Goal: Information Seeking & Learning: Learn about a topic

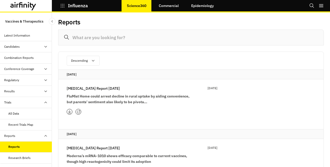
scroll to position [23, 0]
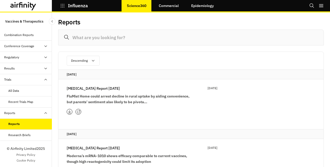
click at [95, 89] on p "[MEDICAL_DATA] Report [DATE]" at bounding box center [93, 89] width 53 height 6
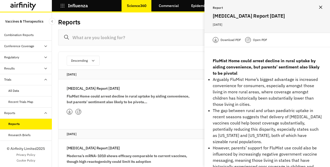
click at [235, 8] on p "Report" at bounding box center [267, 7] width 109 height 5
click at [257, 39] on p "Open PDF" at bounding box center [260, 39] width 14 height 5
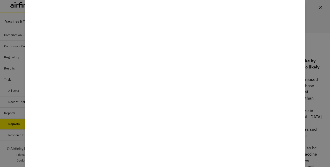
click at [320, 7] on div at bounding box center [165, 83] width 330 height 167
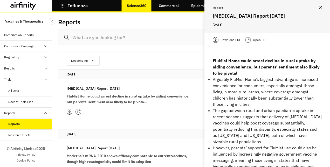
click at [179, 62] on div "Descending Ascending Descending" at bounding box center [190, 61] width 265 height 18
click at [320, 8] on icon "Close" at bounding box center [320, 7] width 3 height 3
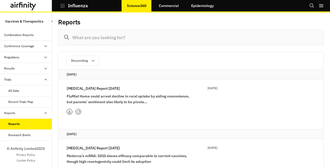
click at [61, 6] on icon "button" at bounding box center [62, 5] width 5 height 5
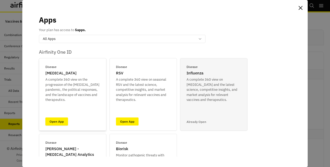
click at [54, 122] on link "Open App" at bounding box center [56, 121] width 23 height 8
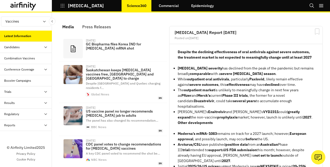
click at [61, 5] on icon "button" at bounding box center [62, 5] width 5 height 5
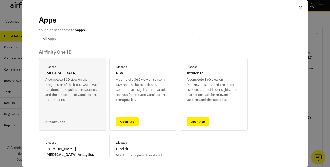
click at [7, 11] on div "Apps Your plan has access to 5 apps. option All Apps, selected. Select is focus…" at bounding box center [165, 83] width 330 height 167
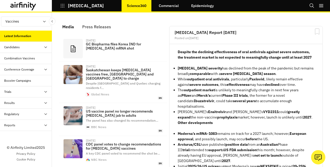
click at [11, 91] on div "Trials" at bounding box center [7, 91] width 7 height 5
click at [12, 102] on div "Table" at bounding box center [12, 103] width 8 height 5
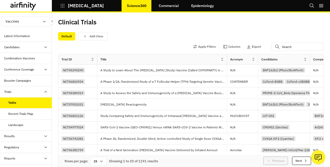
click at [62, 5] on icon "button" at bounding box center [63, 6] width 4 height 4
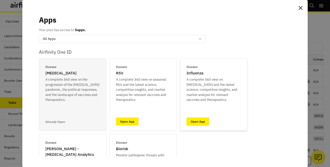
click at [200, 122] on link "Open App" at bounding box center [197, 121] width 23 height 8
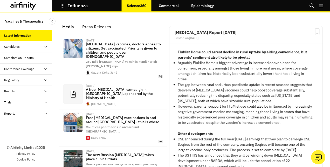
scroll to position [353, 151]
click at [14, 101] on div "Trials" at bounding box center [28, 102] width 48 height 5
click at [19, 113] on div "All Data" at bounding box center [13, 113] width 11 height 5
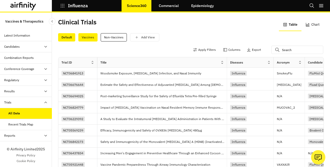
click at [85, 39] on div "Vaccines" at bounding box center [87, 37] width 19 height 8
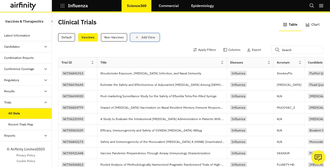
click at [152, 38] on p "Add View" at bounding box center [148, 38] width 14 height 4
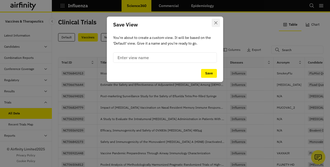
click at [216, 23] on icon "Close" at bounding box center [215, 22] width 3 height 3
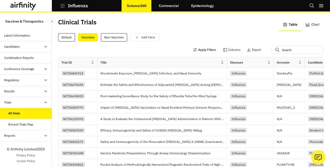
click at [198, 48] on button "Apply Filters" at bounding box center [204, 50] width 23 height 8
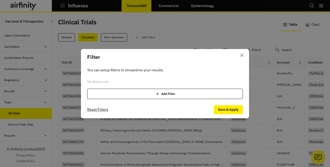
click at [164, 91] on div "Add Filter" at bounding box center [164, 94] width 155 height 10
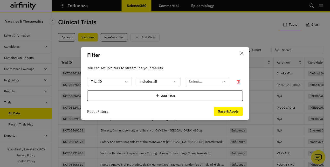
click at [178, 37] on div "Filter You can setup filters to streamline your results. Trial ID includes all …" at bounding box center [165, 83] width 330 height 167
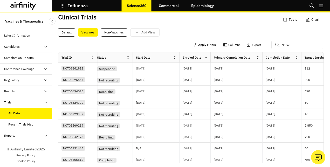
scroll to position [5, 0]
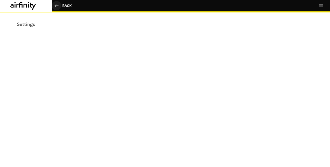
click at [64, 6] on div "Back" at bounding box center [66, 5] width 9 height 5
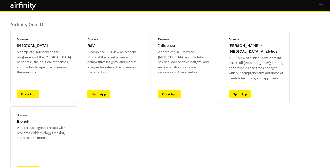
scroll to position [30, 0]
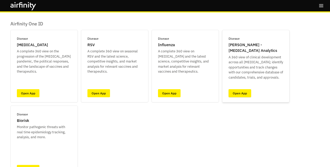
click at [240, 93] on link "Open App" at bounding box center [239, 93] width 23 height 8
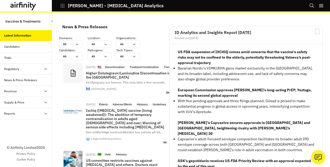
scroll to position [471, 151]
click at [7, 58] on div "Trials" at bounding box center [7, 57] width 7 height 5
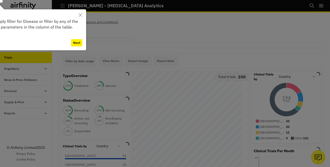
click at [78, 43] on button "Next" at bounding box center [76, 42] width 11 height 7
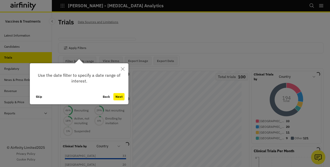
scroll to position [11, 0]
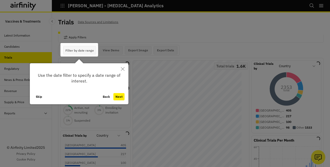
click at [123, 70] on icon "Close" at bounding box center [123, 69] width 4 height 4
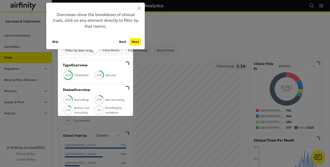
scroll to position [24, 0]
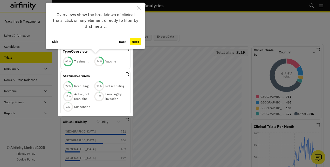
click at [55, 43] on button "Skip" at bounding box center [55, 41] width 10 height 7
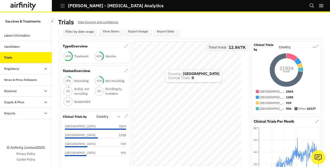
scroll to position [96, 0]
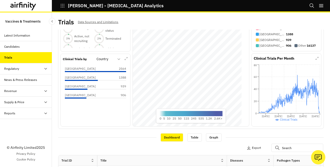
click at [41, 69] on div "Regulatory" at bounding box center [28, 68] width 48 height 5
click at [13, 78] on div "Table" at bounding box center [12, 79] width 8 height 5
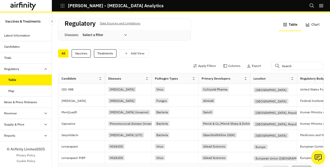
click at [14, 59] on div "Trials" at bounding box center [28, 57] width 48 height 5
click at [6, 57] on div "Trials" at bounding box center [7, 57] width 7 height 5
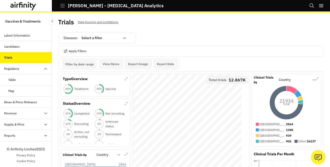
click at [124, 38] on icon at bounding box center [124, 38] width 3 height 2
click at [163, 32] on div "Diseases : Select a filter Apply Filters Filter by date range Navigate forward …" at bounding box center [190, 99] width 265 height 138
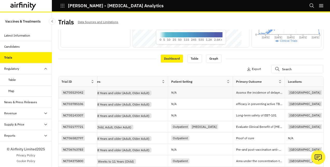
scroll to position [0, 989]
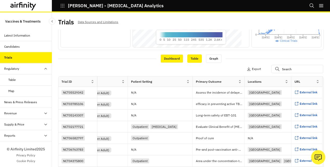
click at [194, 58] on div "Table" at bounding box center [194, 58] width 15 height 8
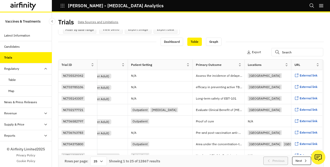
scroll to position [18, 0]
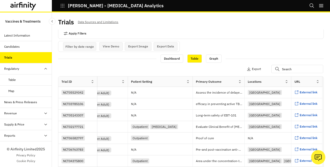
click at [79, 32] on button "Apply Filters" at bounding box center [74, 33] width 23 height 8
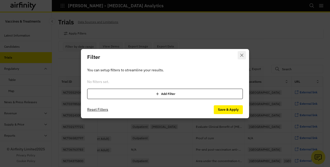
click at [241, 54] on icon "Close" at bounding box center [241, 55] width 3 height 3
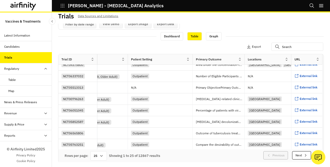
scroll to position [74, 989]
click at [21, 36] on div "Latest Information" at bounding box center [17, 35] width 26 height 5
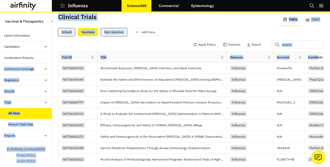
drag, startPoint x: 240, startPoint y: 57, endPoint x: 43, endPoint y: 61, distance: 197.3
click at [43, 61] on div "Vaccines & Therapeutics Latest Information Candidates Dashboard Progress Tracke…" at bounding box center [165, 89] width 330 height 154
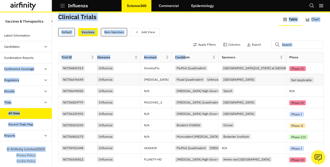
scroll to position [0, 144]
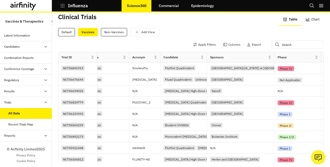
click at [186, 58] on div "Candidate" at bounding box center [180, 57] width 40 height 6
click at [202, 56] on icon at bounding box center [202, 57] width 4 height 4
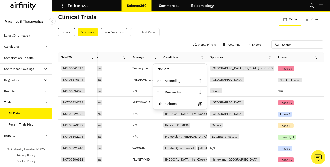
click at [156, 59] on div at bounding box center [156, 57] width 6 height 6
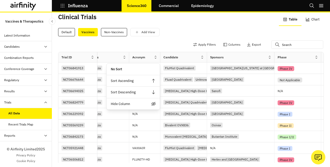
click at [174, 57] on div "Candidate" at bounding box center [170, 57] width 15 height 5
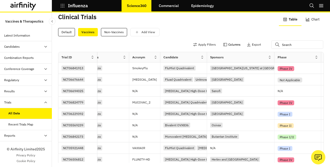
click at [225, 44] on button "Columns" at bounding box center [231, 44] width 17 height 8
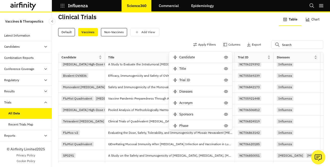
scroll to position [0, 0]
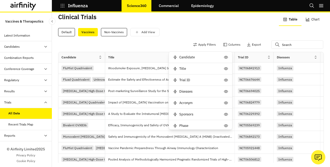
click at [203, 31] on div "Default Vaccines Non-Vaccines Add View" at bounding box center [190, 32] width 265 height 8
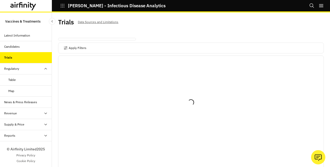
click at [12, 49] on div "Candidates" at bounding box center [12, 46] width 16 height 5
